Goal: Task Accomplishment & Management: Use online tool/utility

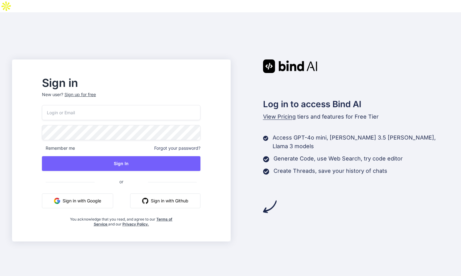
type input "paullyndon@me.com"
click at [185, 193] on button "Sign in with Github" at bounding box center [165, 200] width 70 height 15
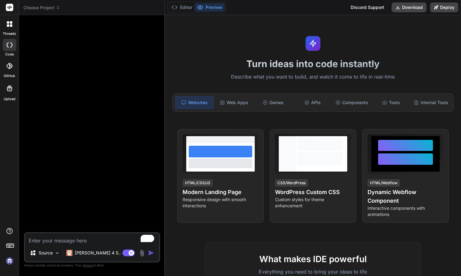
type textarea "x"
click at [56, 8] on span "Choose Project" at bounding box center [41, 8] width 37 height 6
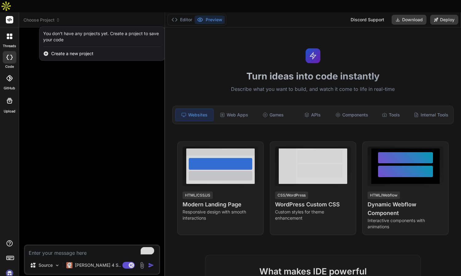
click at [56, 8] on div at bounding box center [230, 138] width 461 height 276
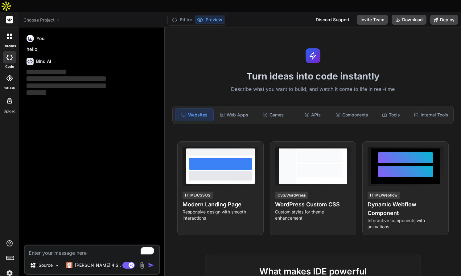
click at [58, 21] on icon at bounding box center [58, 21] width 2 height 1
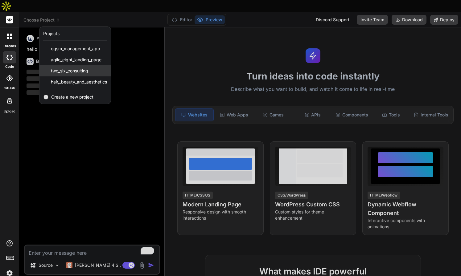
click at [73, 68] on span "two_six_consulting" at bounding box center [69, 71] width 37 height 6
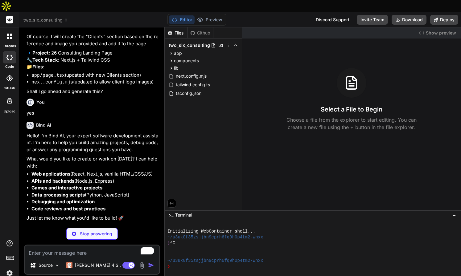
scroll to position [1987, 0]
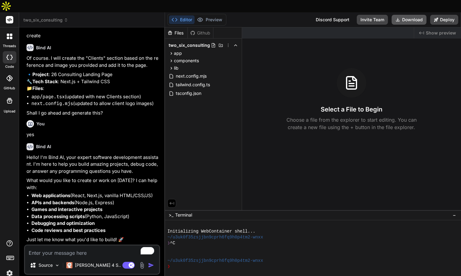
click at [409, 15] on button "Download" at bounding box center [408, 20] width 35 height 10
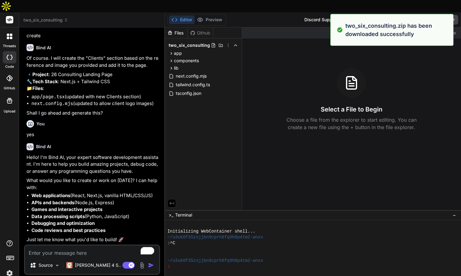
type textarea "x"
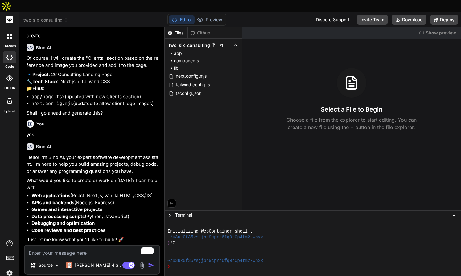
click at [11, 268] on img at bounding box center [9, 273] width 10 height 10
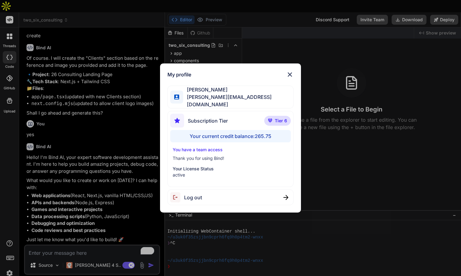
click at [289, 76] on img at bounding box center [289, 74] width 7 height 7
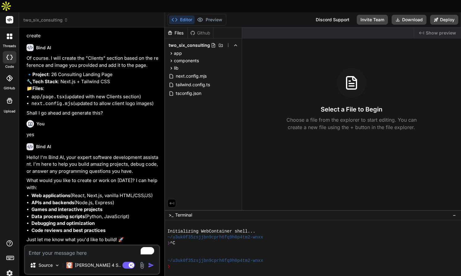
click at [47, 246] on textarea "To enrich screen reader interactions, please activate Accessibility in Grammarl…" at bounding box center [92, 251] width 134 height 11
type textarea "I"
type textarea "x"
type textarea "I"
type textarea "x"
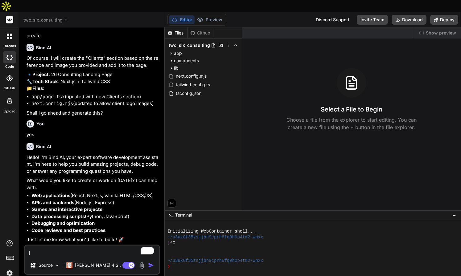
type textarea "I"
type textarea "x"
type textarea "C"
type textarea "x"
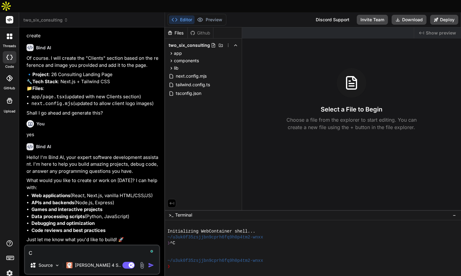
type textarea "Co"
type textarea "x"
type textarea "Con"
type textarea "x"
type textarea "Conv"
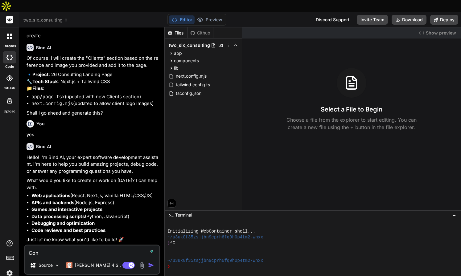
type textarea "x"
type textarea "Conve"
type textarea "x"
type textarea "Conver"
type textarea "x"
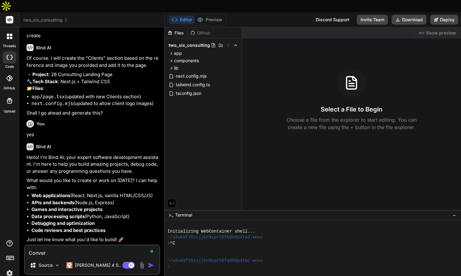
type textarea "Convert"
type textarea "x"
type textarea "Convert"
type textarea "x"
type textarea "Convert t"
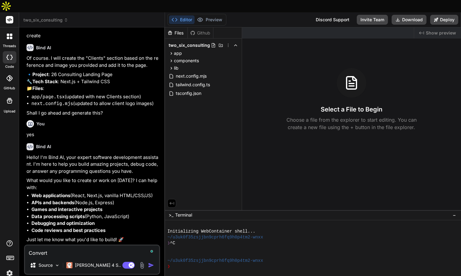
type textarea "x"
type textarea "Convert th"
type textarea "x"
type textarea "Convert the"
type textarea "x"
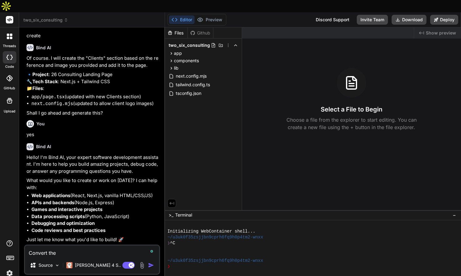
type textarea "Convert the"
type textarea "x"
type textarea "Convert the s"
type textarea "x"
type textarea "Convert the si"
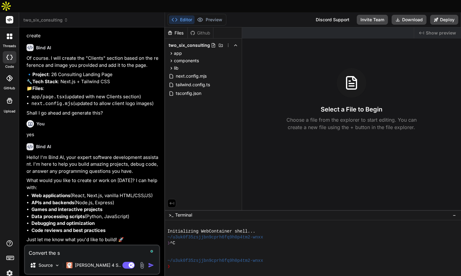
type textarea "x"
type textarea "Convert the sit"
type textarea "x"
type textarea "Convert the site"
type textarea "x"
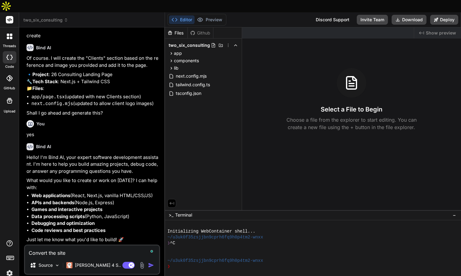
type textarea "Convert the site"
type textarea "x"
type textarea "Convert the site i"
type textarea "x"
type textarea "Convert the site in"
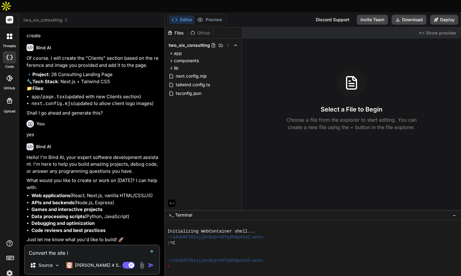
type textarea "x"
type textarea "Convert the site int"
type textarea "x"
type textarea "Convert the site into"
type textarea "x"
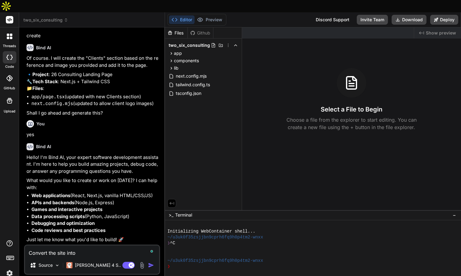
type textarea "Convert the site into"
type textarea "x"
type textarea "Convert the site into a"
type textarea "x"
type textarea "Convert the site into a"
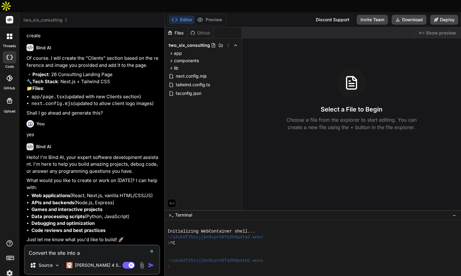
type textarea "x"
type textarea "Convert the site into a s"
type textarea "x"
type textarea "Convert the site into a st"
type textarea "x"
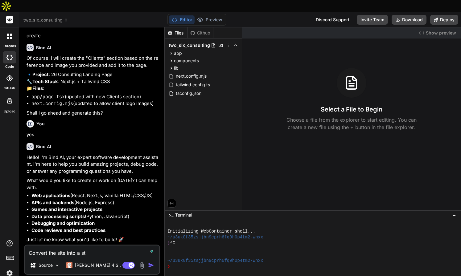
type textarea "Convert the site into a sta"
type textarea "x"
type textarea "Convert the site into a stat"
type textarea "x"
type textarea "Convert the site into a stati"
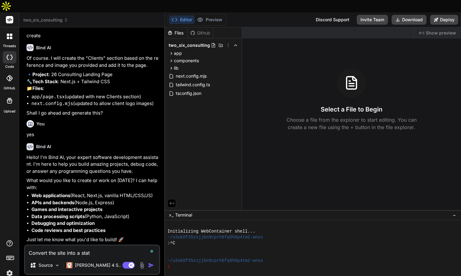
type textarea "x"
type textarea "Convert the site into a static"
type textarea "x"
type textarea "Convert the site into a static"
type textarea "x"
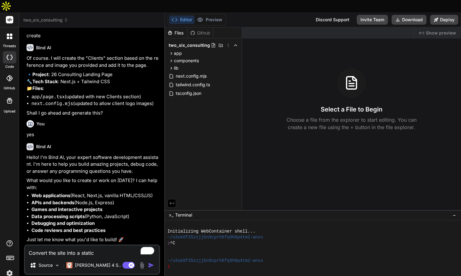
type textarea "Convert the site into a static h"
type textarea "x"
type textarea "Convert the site into a static ht"
type textarea "x"
type textarea "Convert the site into a static htm"
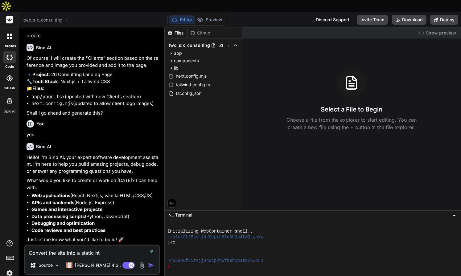
type textarea "x"
type textarea "Convert the site into a static html"
type textarea "x"
type textarea "Convert the site into a static html"
type textarea "x"
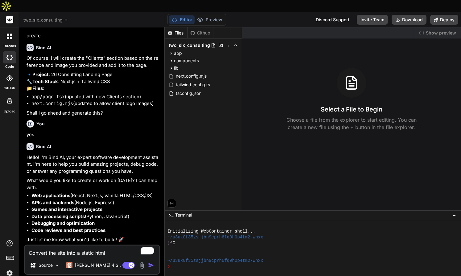
type textarea "Convert the site into a static html a"
type textarea "x"
type textarea "Convert the site into a static html an"
type textarea "x"
type textarea "Convert the site into a static html and"
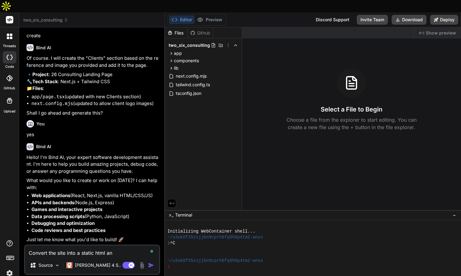
type textarea "x"
type textarea "Convert the site into a static html and"
type textarea "x"
type textarea "Convert the site into a static html and c"
type textarea "x"
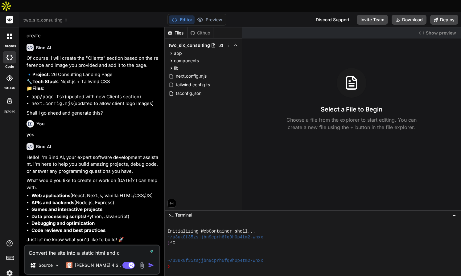
type textarea "Convert the site into a static html and ce"
type textarea "x"
type textarea "Convert the site into a static html and c"
type textarea "x"
type textarea "Convert the site into a static html and cs"
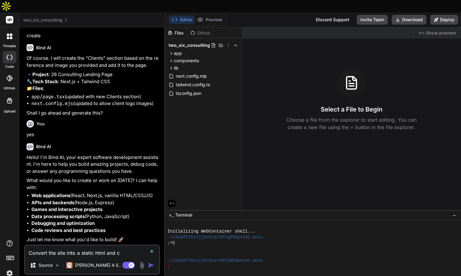
type textarea "x"
type textarea "Convert the site into a static html and css"
type textarea "x"
type textarea "Convert the site into a static html and css"
type textarea "x"
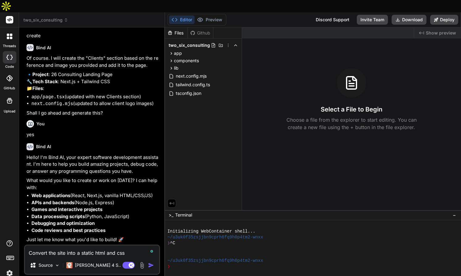
type textarea "Convert the site into a static html and css w"
type textarea "x"
type textarea "Convert the site into a static html and css we"
type textarea "x"
type textarea "Convert the site into a static html and css web"
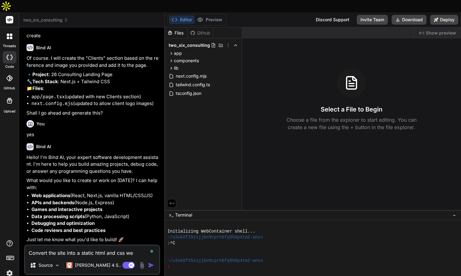
type textarea "x"
type textarea "Convert the site into a static html and css web"
type textarea "x"
type textarea "Convert the site into a static html and css web s"
type textarea "x"
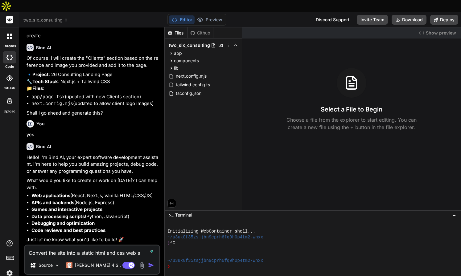
type textarea "Convert the site into a static html and css web si"
type textarea "x"
type textarea "Convert the site into a static html and css web sit"
type textarea "x"
type textarea "Convert the site into a static html and css web site"
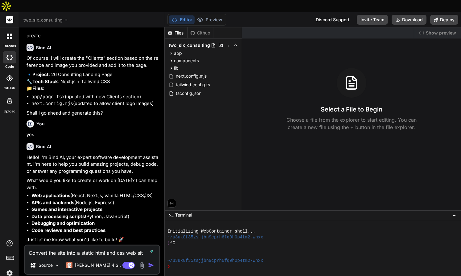
type textarea "x"
type textarea "Convert the site into a static html and css web site"
type textarea "x"
type textarea "Convert the site into a static html and css web site s"
type textarea "x"
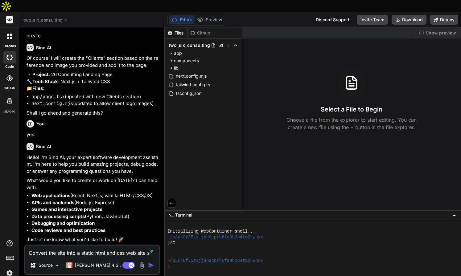
type textarea "Convert the site into a static html and css web site so"
type textarea "x"
type textarea "Convert the site into a static html and css web site so"
type textarea "x"
type textarea "Convert the site into a static html and css web site so t"
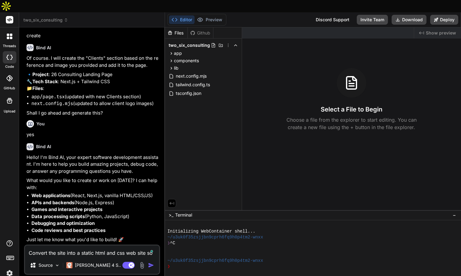
type textarea "x"
type textarea "Convert the site into a static html and css web site so th"
type textarea "x"
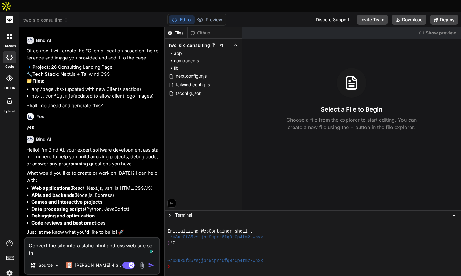
type textarea "Convert the site into a static html and css web site so tha"
type textarea "x"
type textarea "Convert the site into a static html and css web site so that"
type textarea "x"
type textarea "Convert the site into a static html and css web site so that"
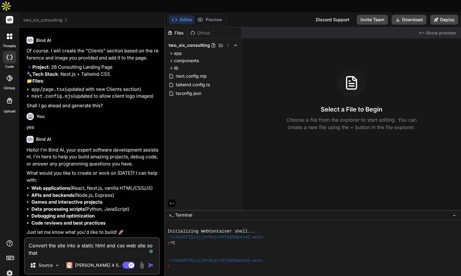
type textarea "x"
type textarea "Convert the site into a static html and css web site so that i"
type textarea "x"
type textarea "Convert the site into a static html and css web site so that i"
type textarea "x"
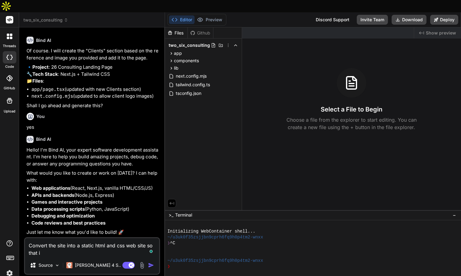
type textarea "Convert the site into a static html and css web site so that i h"
type textarea "x"
type textarea "Convert the site into a static html and css web site so that i ha"
type textarea "x"
type textarea "Convert the site into a static html and css web site so that i hav"
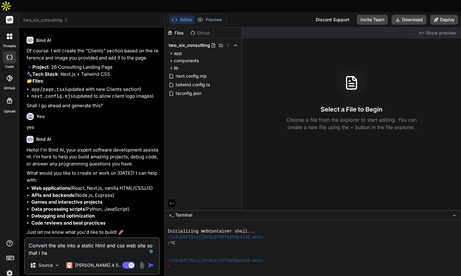
type textarea "x"
type textarea "Convert the site into a static html and css web site so that i have"
type textarea "x"
type textarea "Convert the site into a static html and css web site so that i have"
type textarea "x"
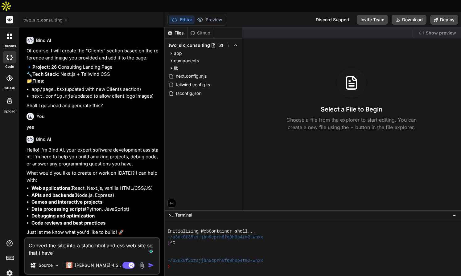
type textarea "Convert the site into a static html and css web site so that i have a"
type textarea "x"
type textarea "Convert the site into a static html and css web site so that i have an"
type textarea "x"
type textarea "Convert the site into a static html and css web site so that i have an"
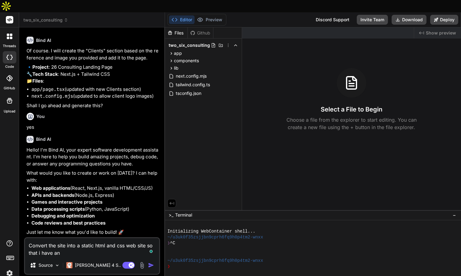
type textarea "x"
type textarea "Convert the site into a static html and css web site so that i have an i"
type textarea "x"
type textarea "Convert the site into a static html and css web site so that i have an in"
type textarea "x"
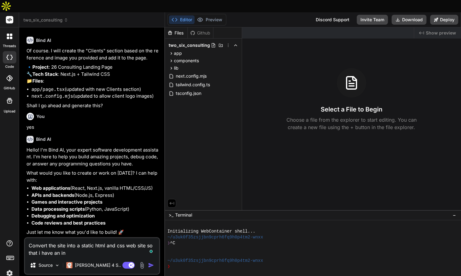
type textarea "Convert the site into a static html and css web site so that i have an ind"
type textarea "x"
type textarea "Convert the site into a static html and css web site so that i have an inde"
type textarea "x"
type textarea "Convert the site into a static html and css web site so that i have an index"
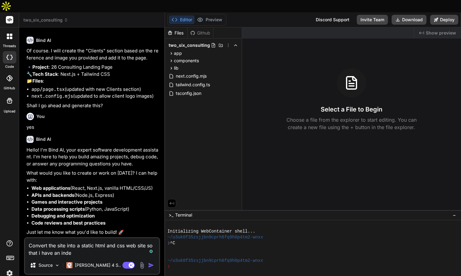
type textarea "x"
type textarea "Convert the site into a static html and css web site so that i have an index"
type textarea "x"
type textarea "Convert the site into a static html and css web site so that i have an index p"
type textarea "x"
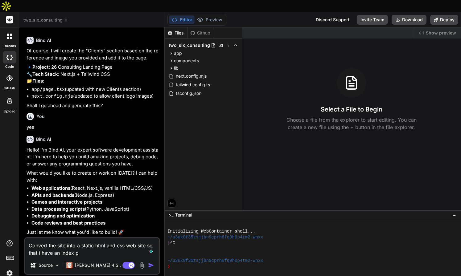
type textarea "Convert the site into a static html and css web site so that i have an index pa"
type textarea "x"
type textarea "Convert the site into a static html and css web site so that i have an index pag"
type textarea "x"
type textarea "Convert the site into a static html and css web site so that i have an index pa…"
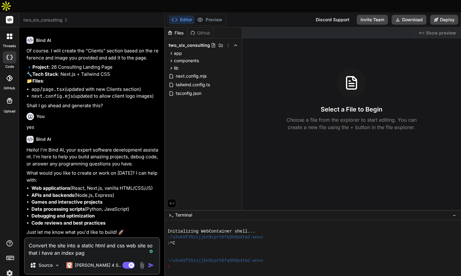
type textarea "x"
type textarea "Convert the site into a static html and css web site so that i have an index pa…"
type textarea "x"
type textarea "Convert the site into a static html and css web site so that i have an index pa…"
type textarea "x"
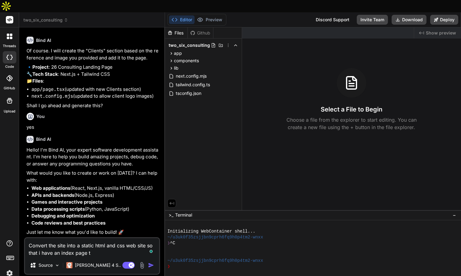
type textarea "Convert the site into a static html and css web site so that i have an index pa…"
type textarea "x"
type textarea "Convert the site into a static html and css web site so that i have an index pa…"
type textarea "x"
type textarea "Convert the site into a static html and css web site so that i have an index pa…"
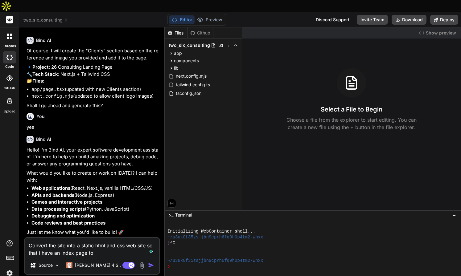
type textarea "x"
type textarea "Convert the site into a static html and css web site so that i have an index pa…"
type textarea "x"
type textarea "Convert the site into a static html and css web site so that i have an index pa…"
type textarea "x"
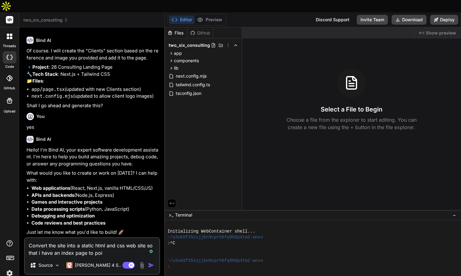
type textarea "Convert the site into a static html and css web site so that i have an index pa…"
type textarea "x"
type textarea "Convert the site into a static html and css web site so that i have an index pa…"
type textarea "x"
type textarea "Convert the site into a static html and css web site so that i have an index pa…"
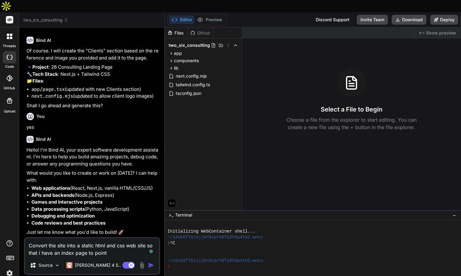
type textarea "x"
type textarea "Convert the site into a static html and css web site so that i have an index pa…"
type textarea "x"
type textarea "Convert the site into a static html and css web site so that i have an index pa…"
type textarea "x"
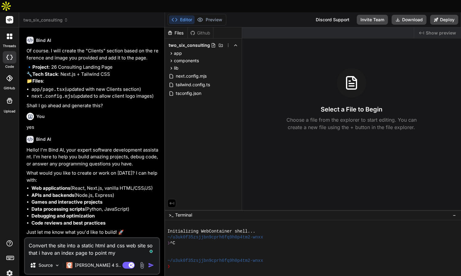
type textarea "Convert the site into a static html and css web site so that i have an index pa…"
click at [150, 262] on img "button" at bounding box center [151, 265] width 6 height 6
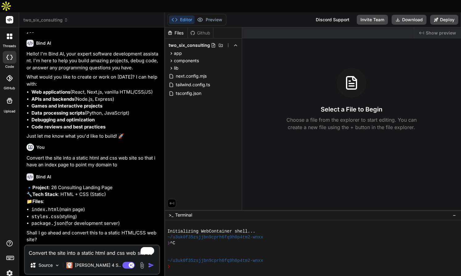
scroll to position [2104, 0]
click at [93, 246] on textarea "Convert the site into a static html and css web site so that i have an index pa…" at bounding box center [92, 251] width 134 height 11
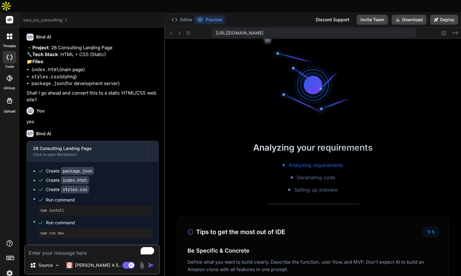
scroll to position [287, 0]
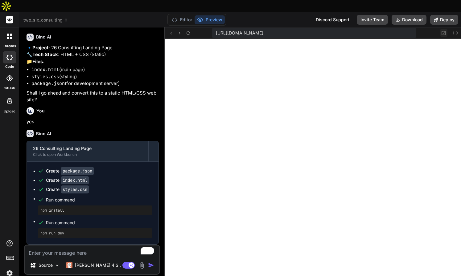
click at [444, 30] on icon at bounding box center [442, 32] width 5 height 5
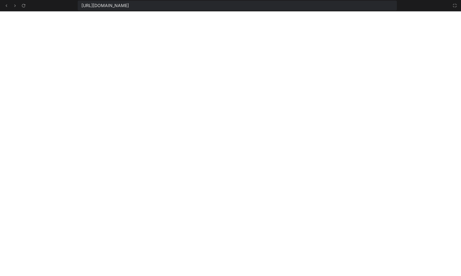
scroll to position [310, 0]
click at [454, 4] on icon at bounding box center [454, 5] width 5 height 5
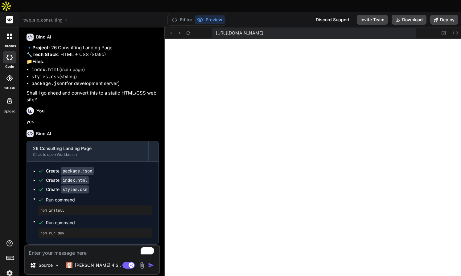
scroll to position [334, 0]
click at [37, 246] on textarea "To enrich screen reader interactions, please activate Accessibility in Grammarl…" at bounding box center [92, 251] width 134 height 11
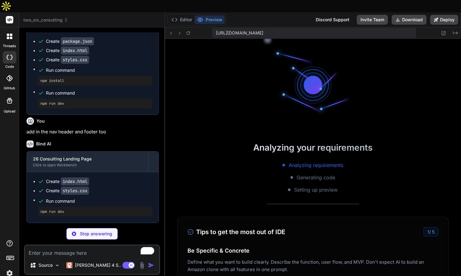
scroll to position [568, 0]
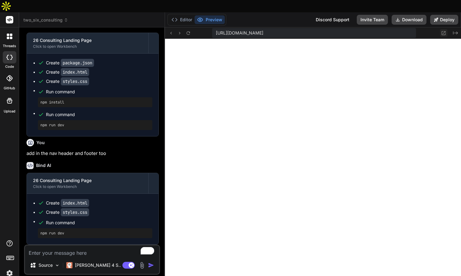
click at [442, 30] on icon at bounding box center [442, 32] width 5 height 5
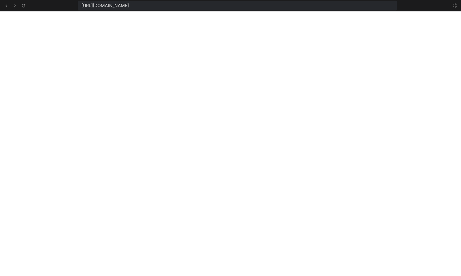
scroll to position [615, 0]
click at [455, 5] on icon at bounding box center [455, 6] width 4 height 4
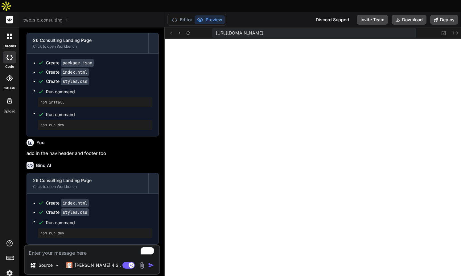
scroll to position [638, 0]
click at [407, 15] on button "Download" at bounding box center [408, 20] width 35 height 10
